Goal: Find specific fact: Find specific fact

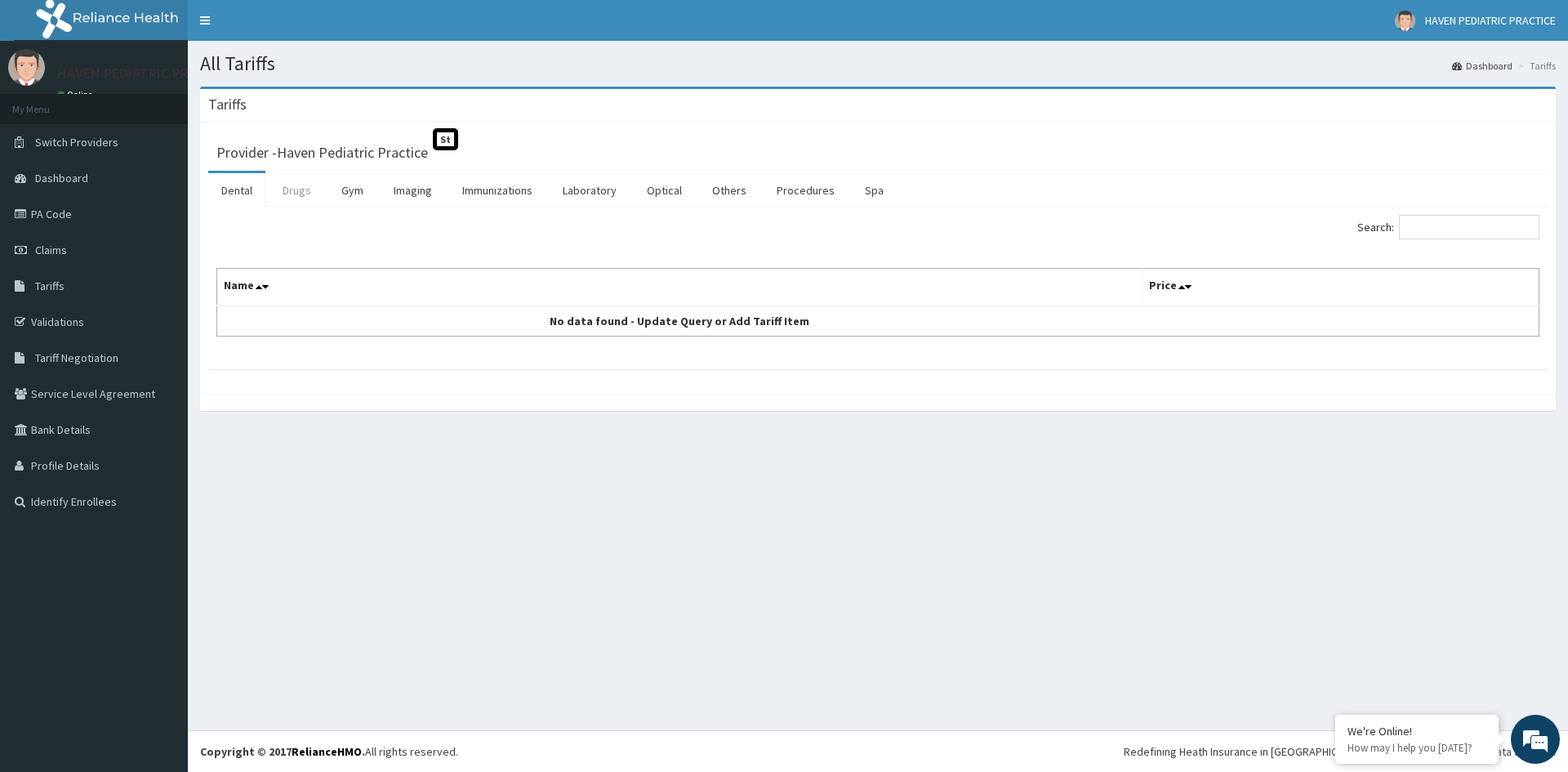
click at [302, 184] on link "Drugs" at bounding box center [296, 190] width 55 height 35
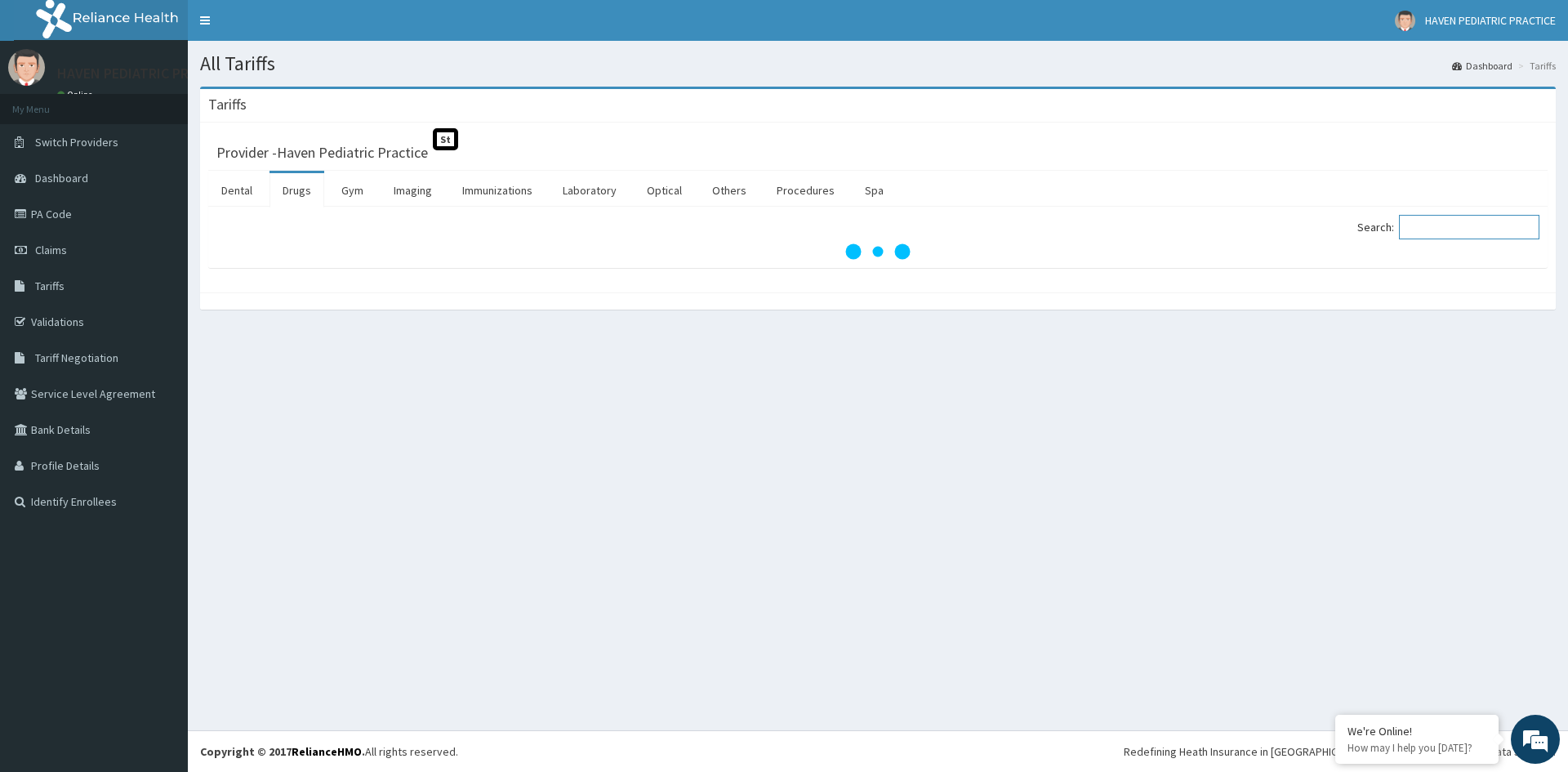
click at [1437, 235] on input "Search:" at bounding box center [1469, 227] width 140 height 24
type input "S"
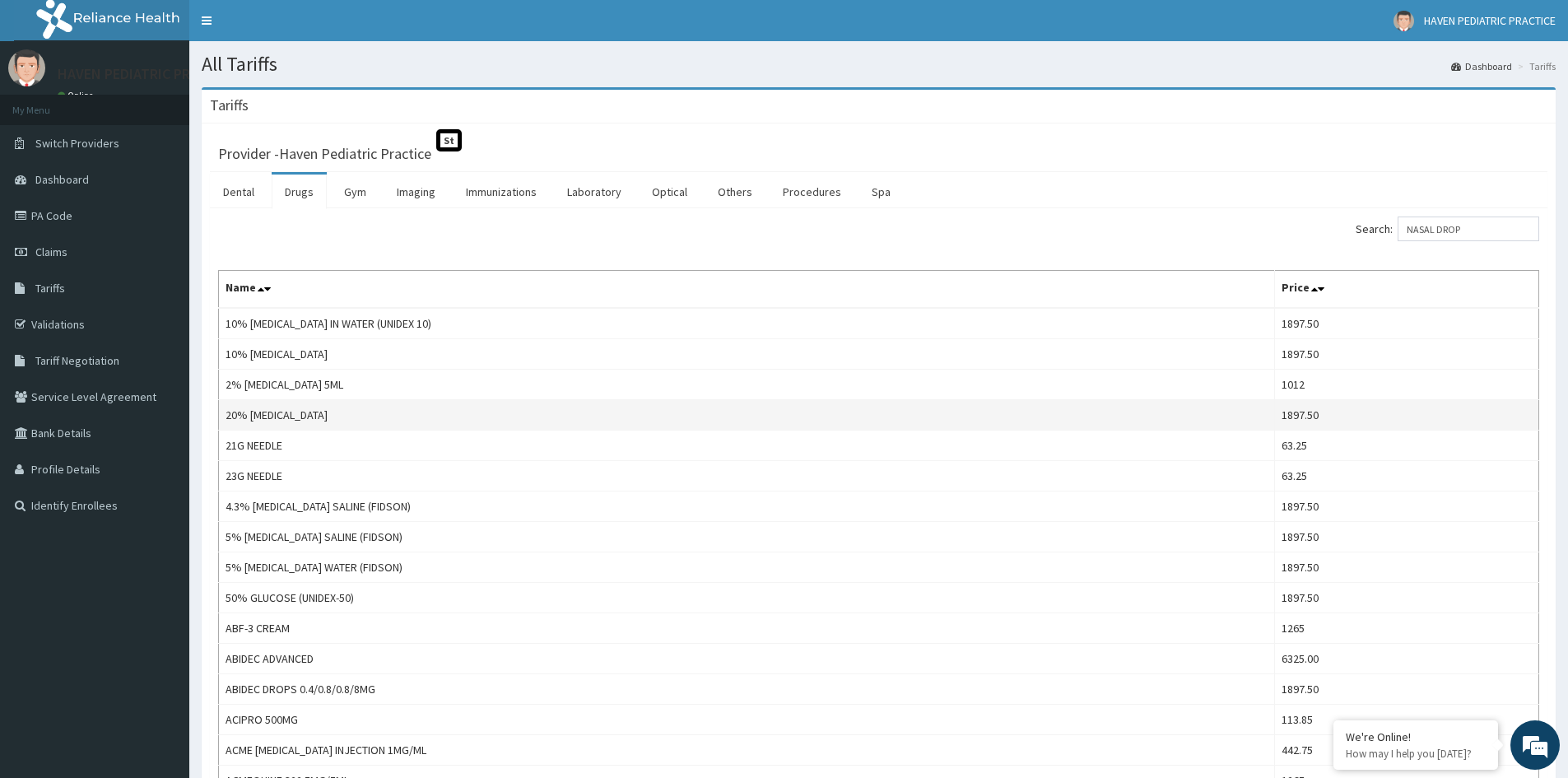
click at [1182, 422] on td "20% [MEDICAL_DATA]" at bounding box center [747, 415] width 1056 height 31
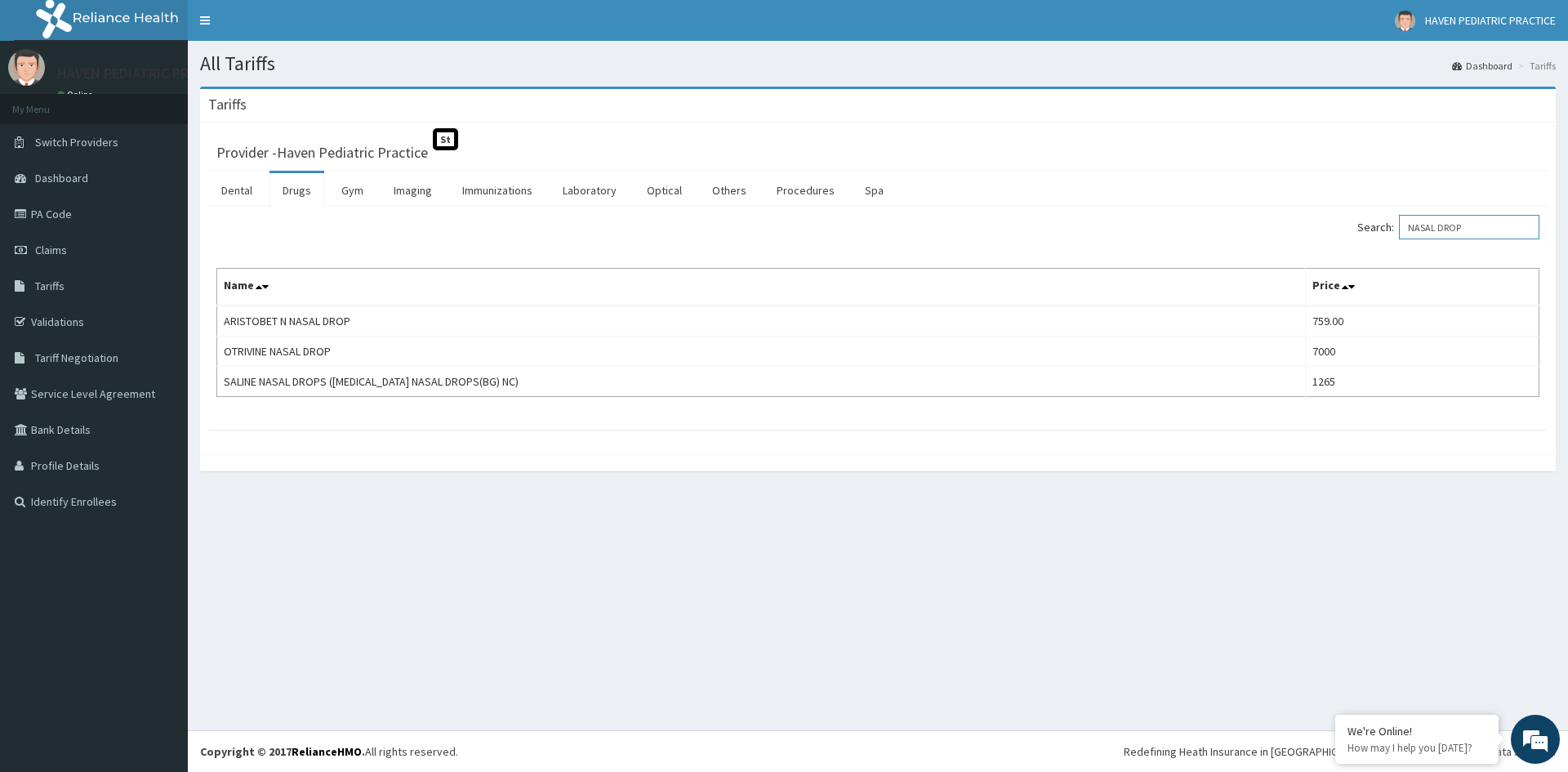
click at [1492, 226] on input "NASAL DROP" at bounding box center [1469, 227] width 140 height 24
type input "N"
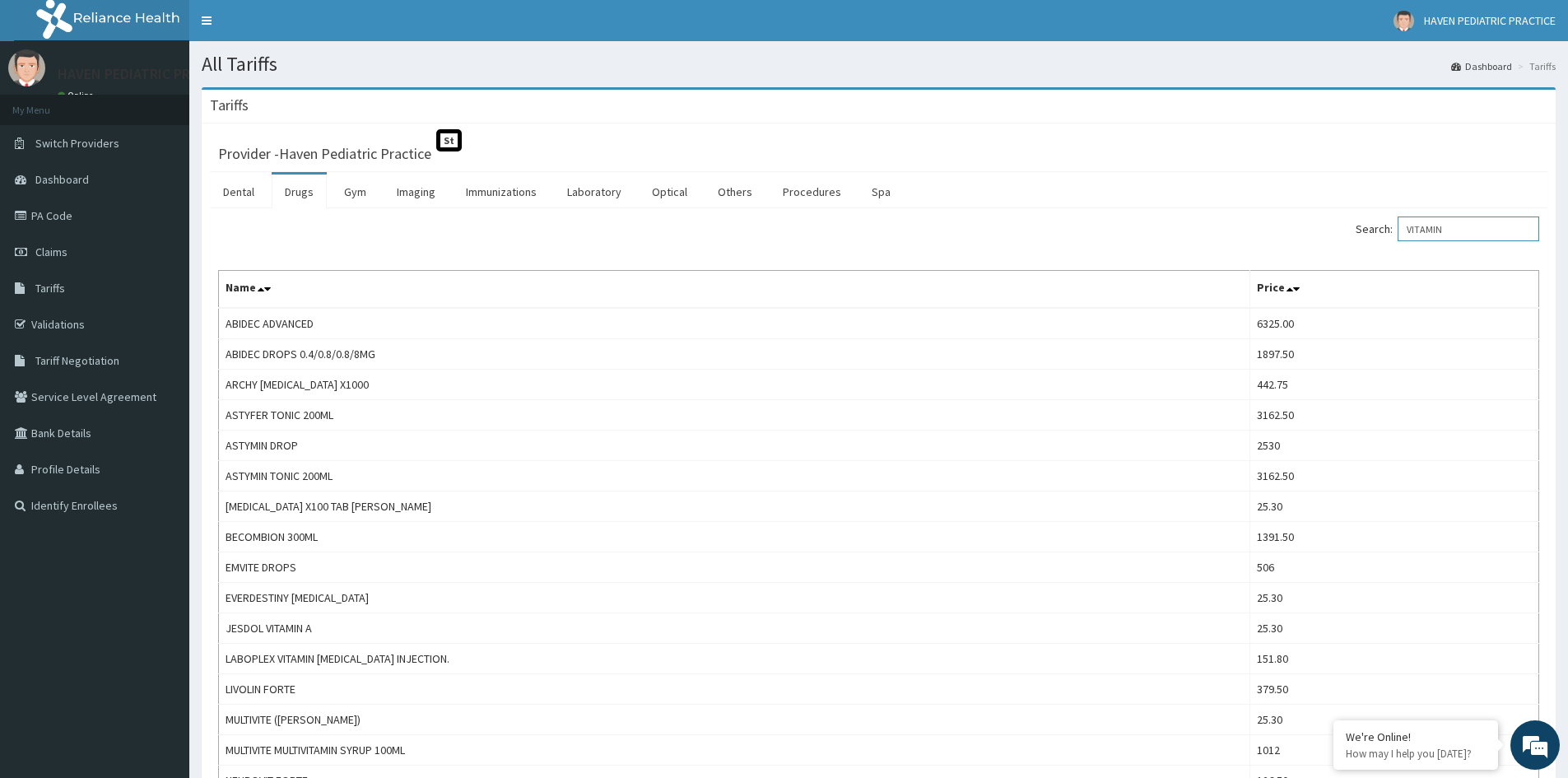
type input "VITAMIN"
click at [77, 224] on link "PA Code" at bounding box center [94, 215] width 190 height 37
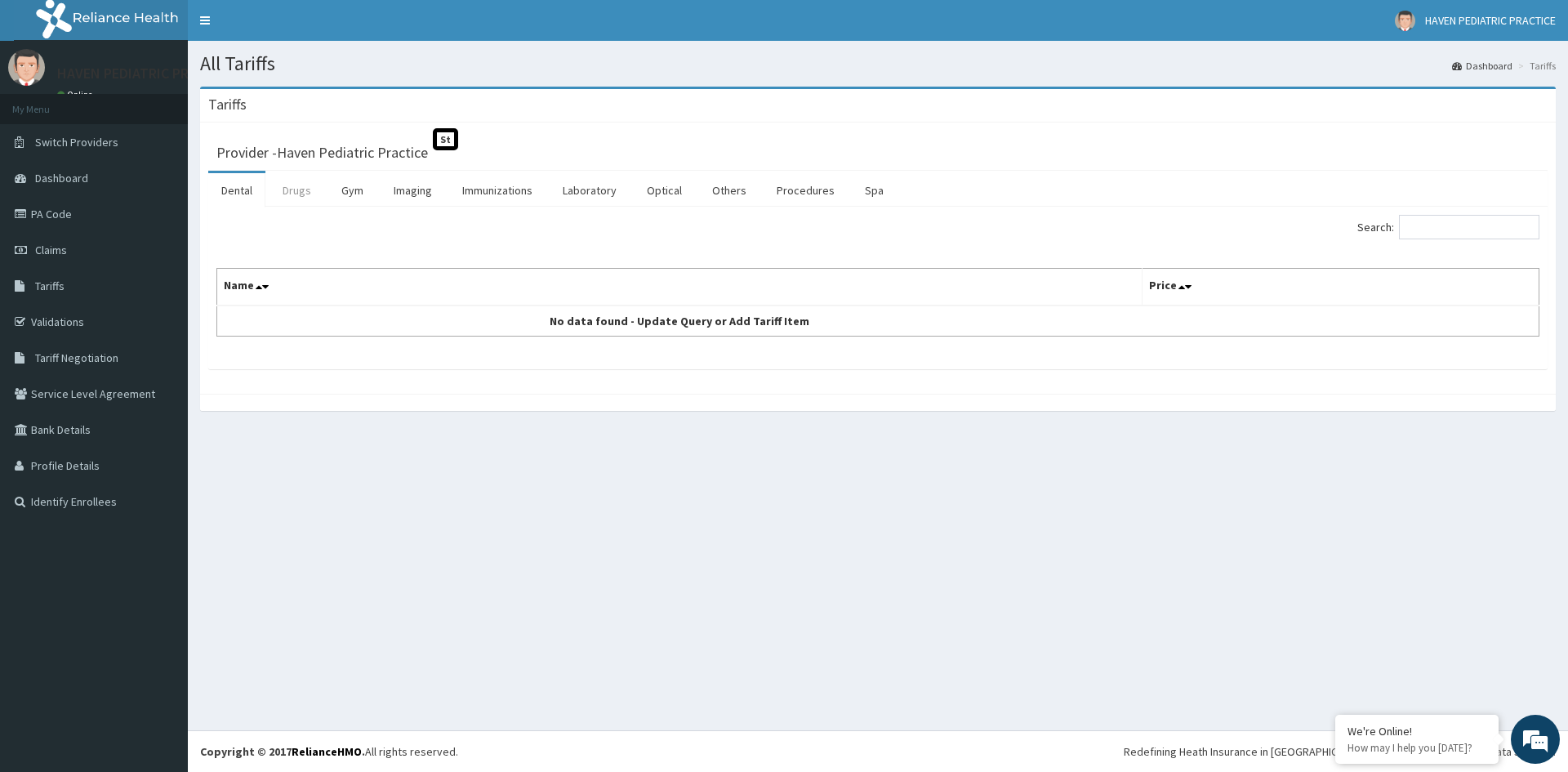
click at [295, 183] on link "Drugs" at bounding box center [296, 190] width 55 height 35
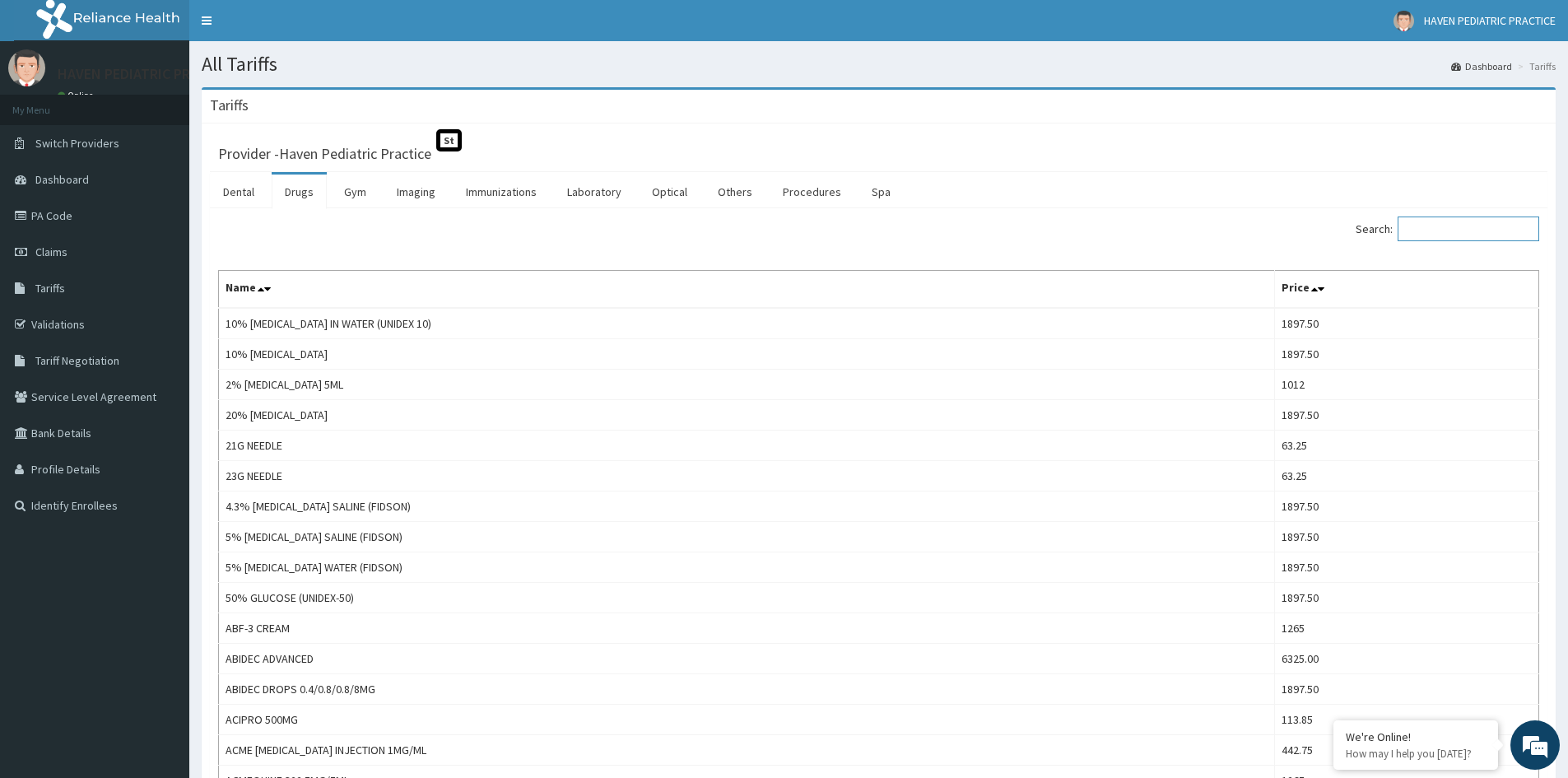
click at [1518, 236] on input "Search:" at bounding box center [1469, 229] width 141 height 25
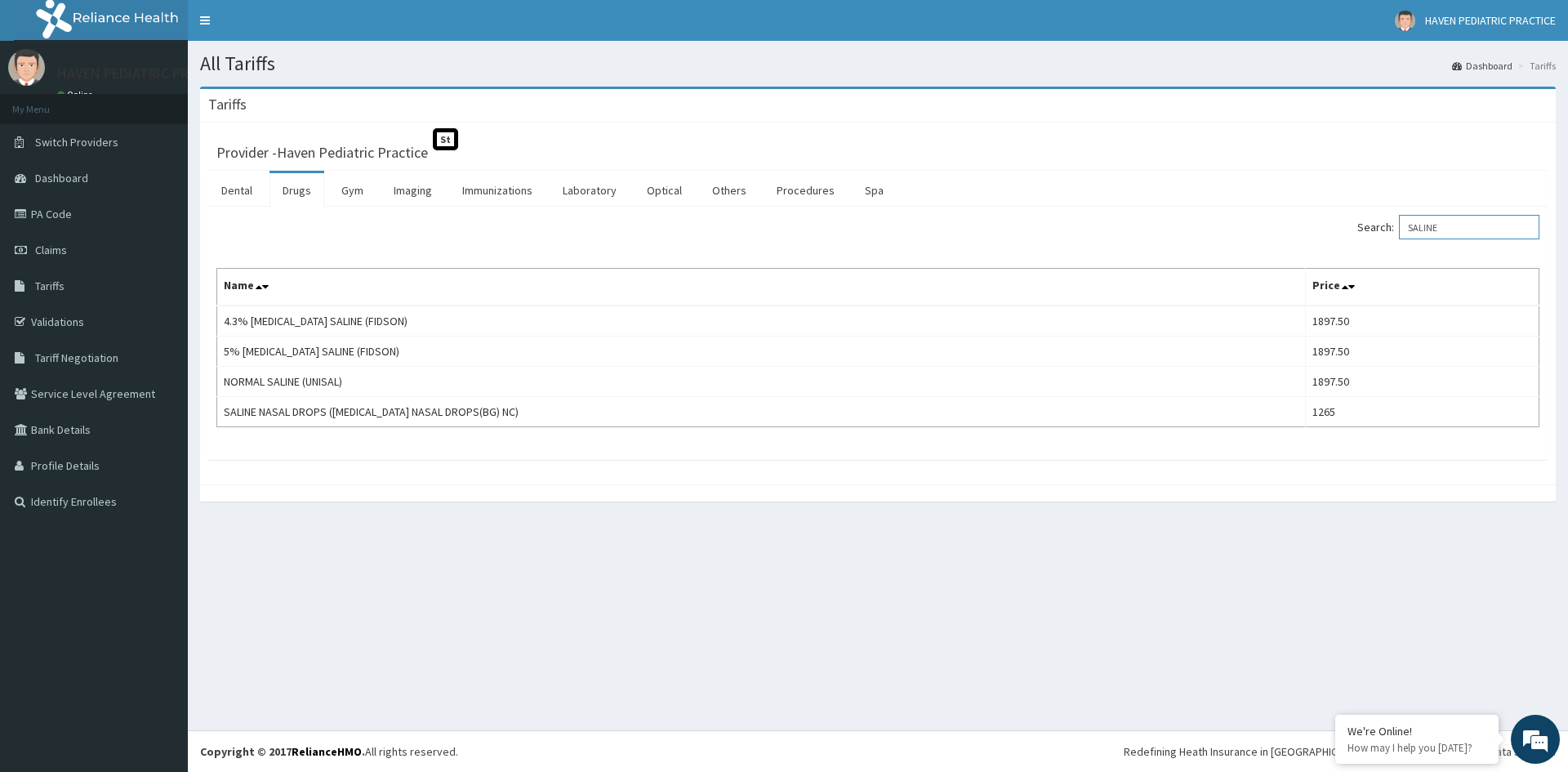
type input "SALINE"
